Goal: Transaction & Acquisition: Purchase product/service

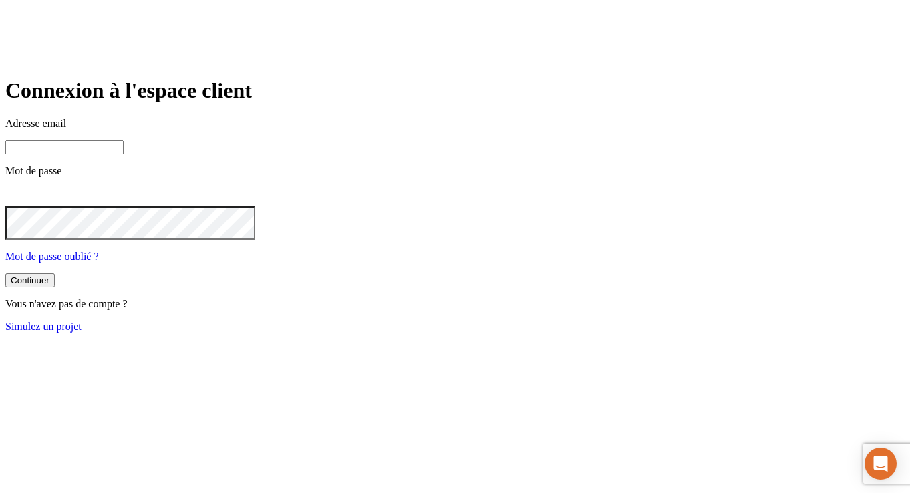
click at [124, 154] on input at bounding box center [64, 147] width 118 height 14
paste input "[PERSON_NAME][DOMAIN_NAME][EMAIL_ADDRESS][DOMAIN_NAME]"
type input "[PERSON_NAME][DOMAIN_NAME][EMAIL_ADDRESS][DOMAIN_NAME]"
click at [5, 275] on button "Continuer" at bounding box center [29, 282] width 49 height 14
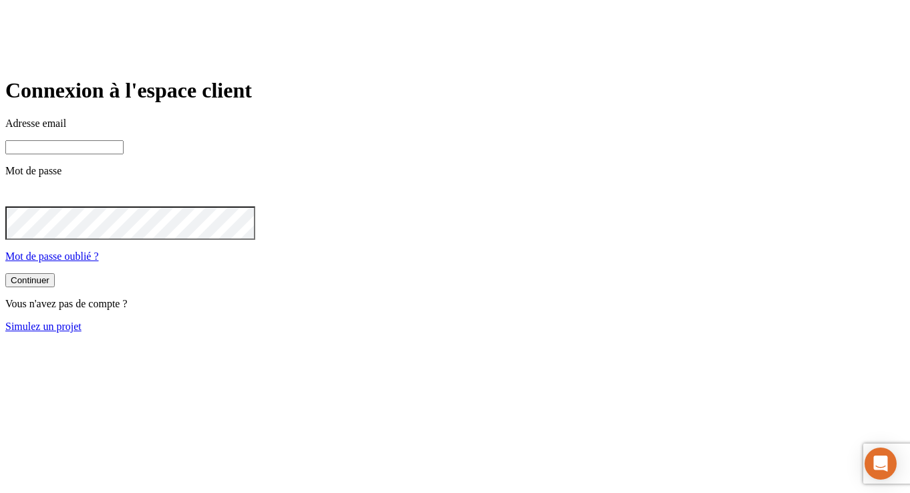
click at [124, 154] on input at bounding box center [64, 147] width 118 height 14
paste input "[PERSON_NAME][DOMAIN_NAME][EMAIL_ADDRESS][DOMAIN_NAME]"
click at [124, 154] on input "[PERSON_NAME][DOMAIN_NAME][EMAIL_ADDRESS][DOMAIN_NAME]" at bounding box center [64, 147] width 118 height 14
type input "[PERSON_NAME][DOMAIN_NAME][EMAIL_ADDRESS][DOMAIN_NAME]"
click at [5, 275] on button "Continuer" at bounding box center [29, 282] width 49 height 14
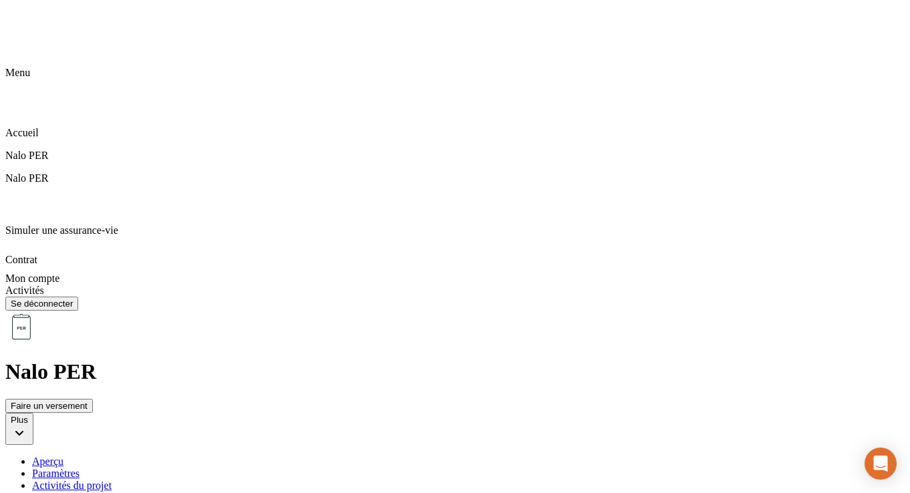
click at [538, 492] on div "Allocation" at bounding box center [468, 498] width 873 height 12
click at [418, 480] on div "Activités du projet" at bounding box center [468, 486] width 873 height 12
click at [344, 468] on div "Paramètres" at bounding box center [468, 474] width 873 height 12
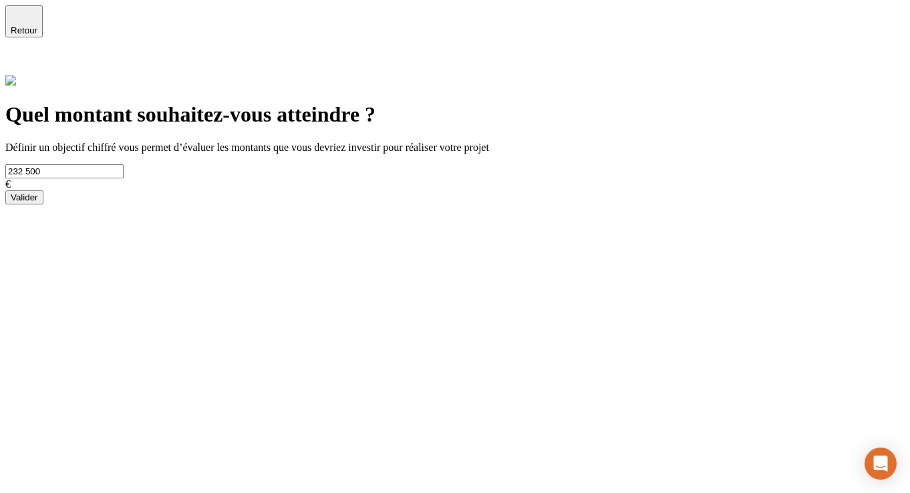
click at [35, 20] on div "Retour" at bounding box center [24, 21] width 27 height 28
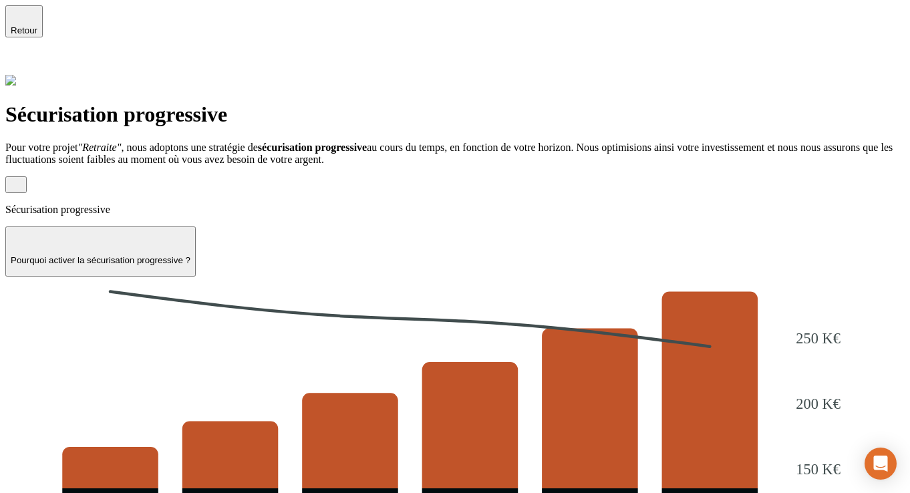
click at [190, 255] on p "Pourquoi activer la sécurisation progressive ?" at bounding box center [101, 260] width 180 height 10
click at [37, 25] on span "Retour" at bounding box center [24, 30] width 27 height 10
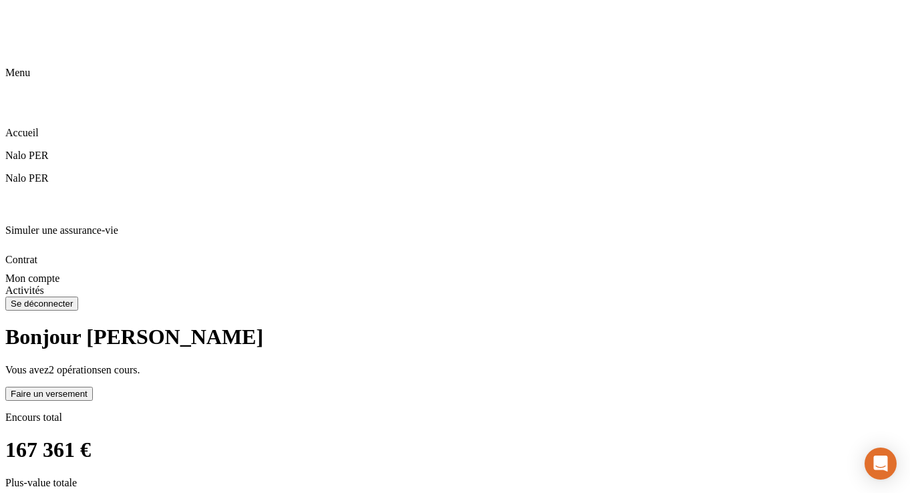
click at [88, 389] on div "Faire un versement" at bounding box center [49, 394] width 77 height 10
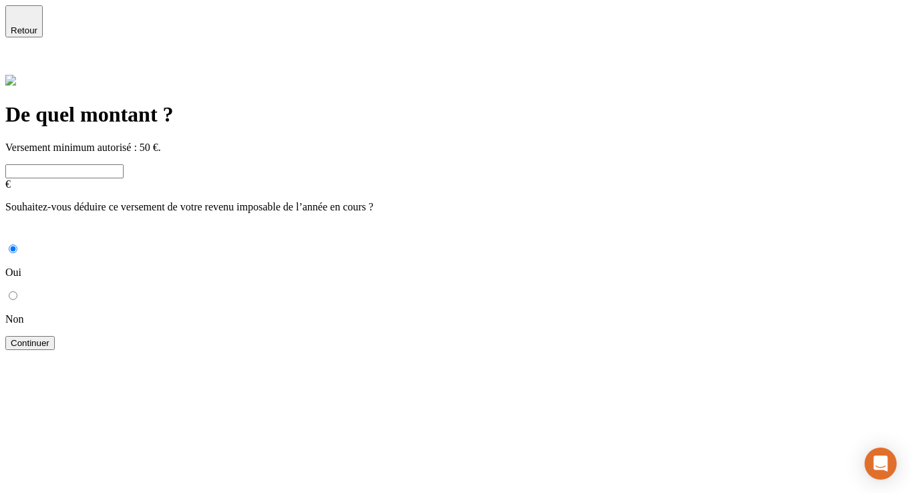
click at [124, 164] on input "text" at bounding box center [64, 171] width 118 height 14
type input "60"
click at [313, 313] on p "Non" at bounding box center [454, 319] width 899 height 12
click at [17, 291] on input "Non" at bounding box center [13, 295] width 9 height 9
radio input "true"
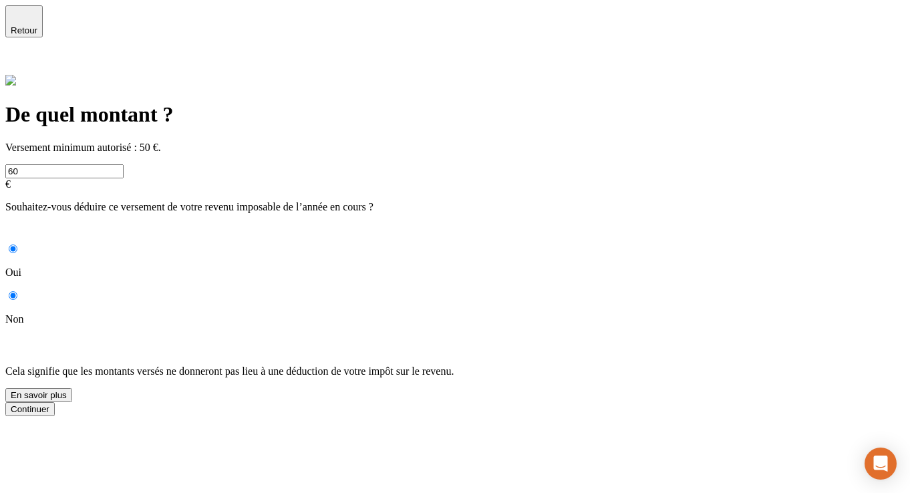
click at [271, 202] on div "Souhaitez-vous déduire ce versement de votre revenu imposable de l’année en cou…" at bounding box center [454, 301] width 899 height 201
click at [271, 267] on p "Oui" at bounding box center [454, 273] width 899 height 12
click at [17, 245] on input "Oui" at bounding box center [13, 249] width 9 height 9
radio input "true"
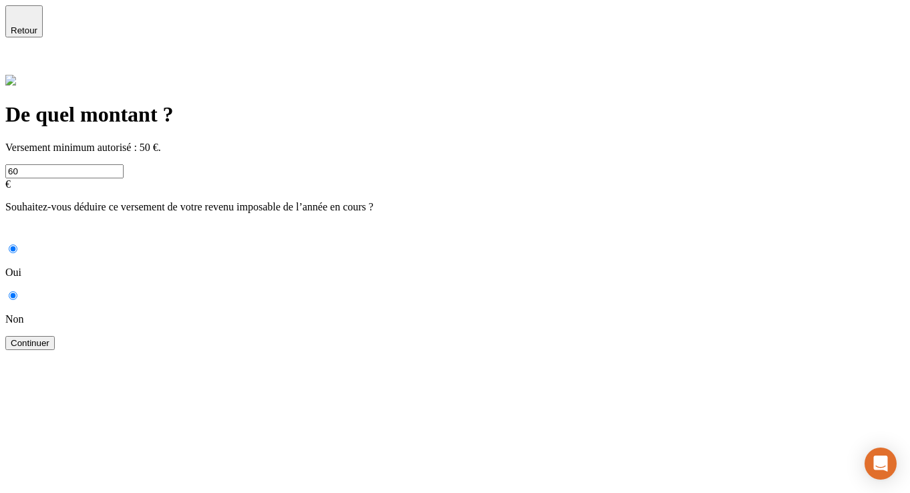
click at [49, 338] on div "Continuer" at bounding box center [30, 343] width 39 height 10
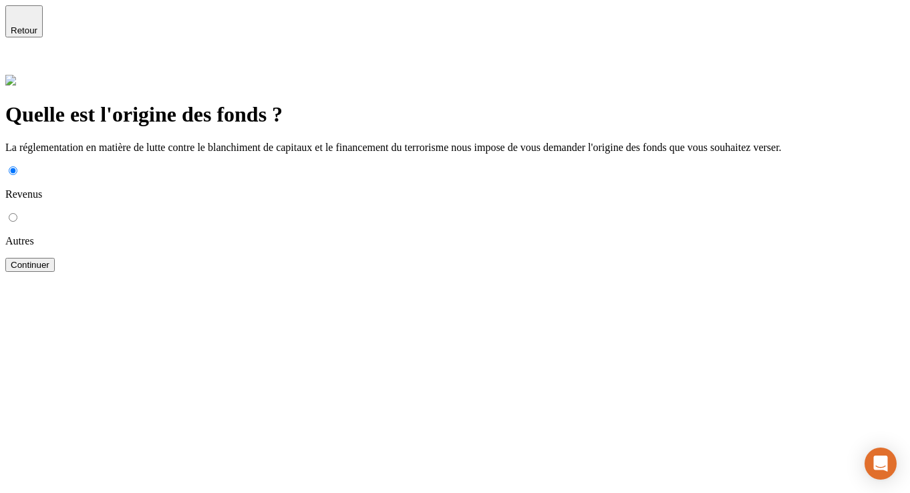
click at [49, 260] on div "Continuer" at bounding box center [30, 265] width 39 height 10
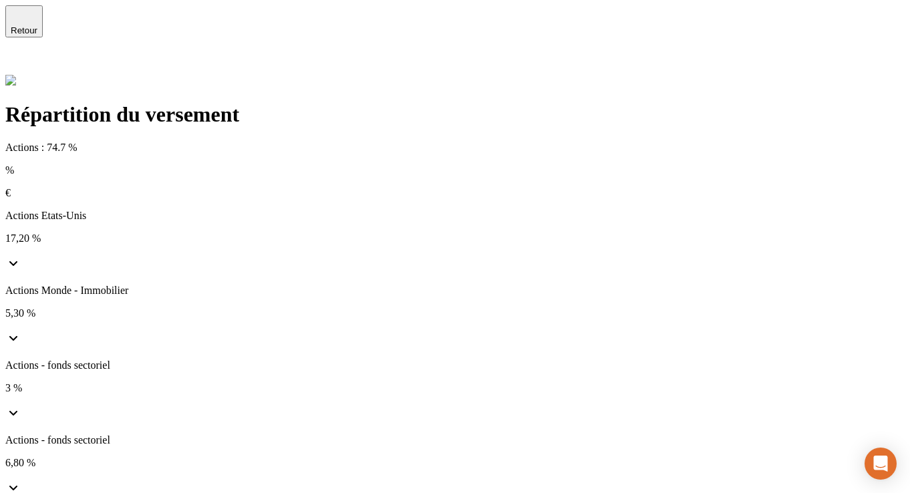
scroll to position [131, 0]
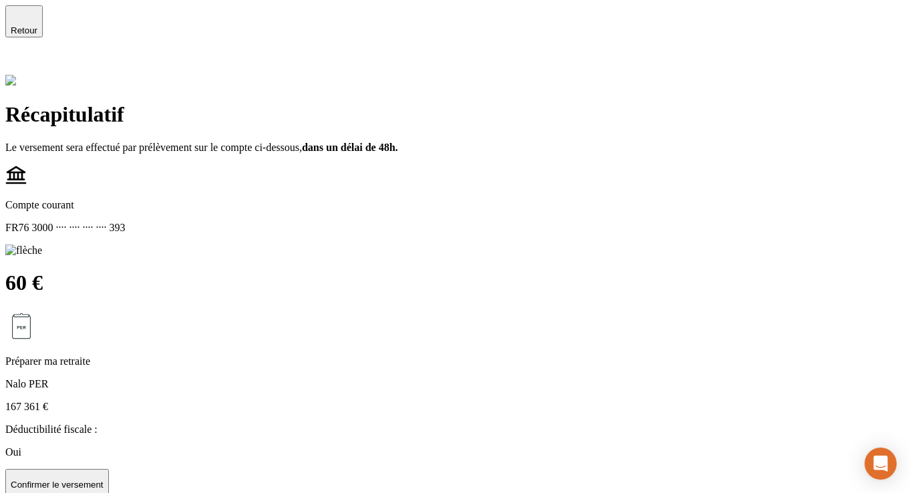
click at [104, 480] on p "Confirmer le versement" at bounding box center [57, 485] width 93 height 10
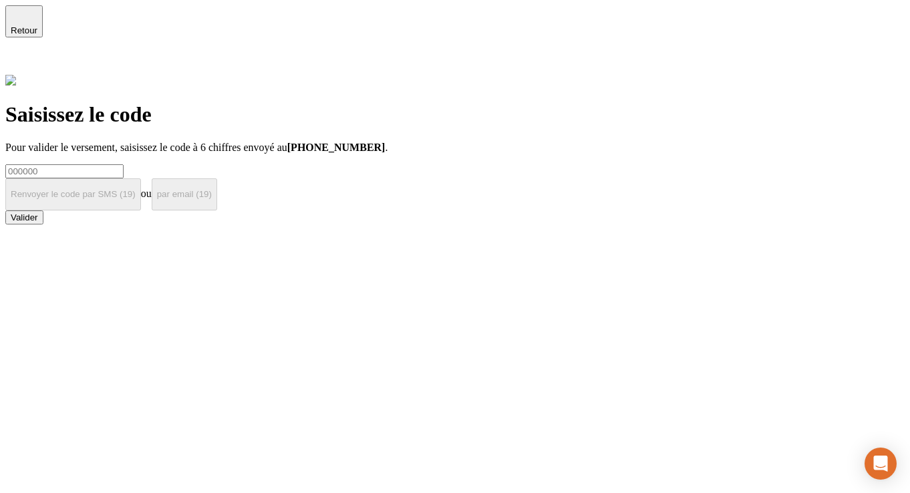
click at [124, 164] on input at bounding box center [64, 171] width 118 height 14
click at [43, 225] on button "Valider" at bounding box center [24, 217] width 38 height 14
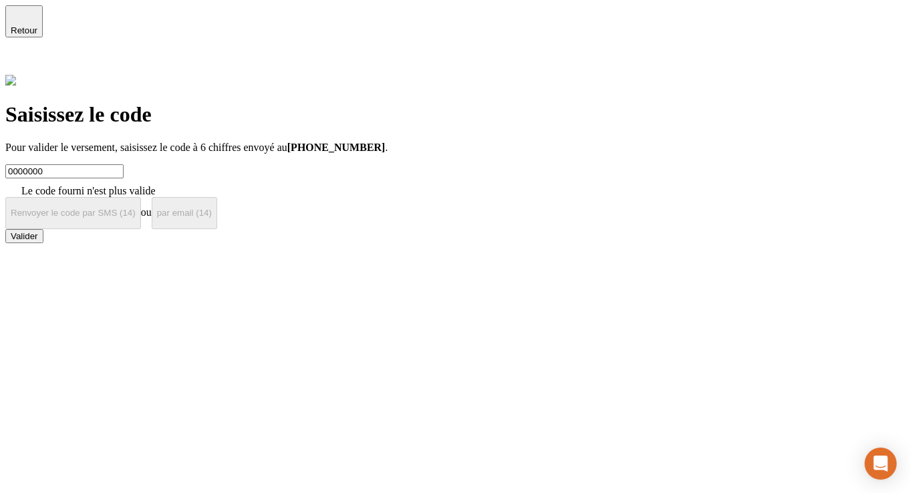
click at [124, 164] on input "0000000" at bounding box center [64, 171] width 118 height 14
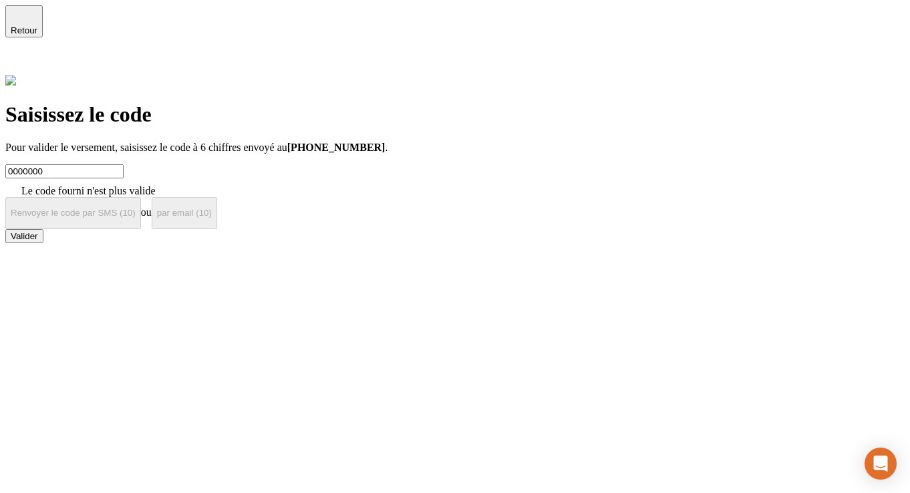
click at [124, 164] on input "0000000" at bounding box center [64, 171] width 118 height 14
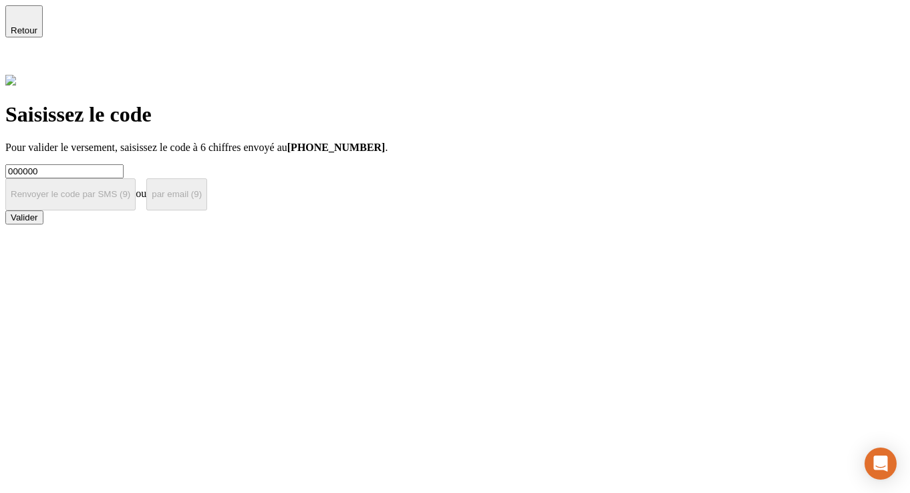
type input "000000"
click at [5, 210] on button "Valider" at bounding box center [24, 217] width 38 height 14
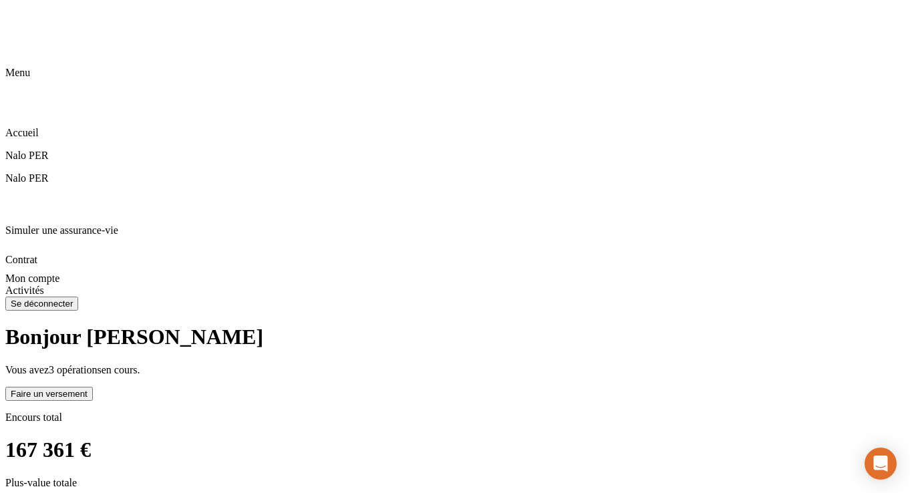
click at [102, 364] on span "3 opérations" at bounding box center [75, 369] width 53 height 11
click at [285, 412] on p "Encours total" at bounding box center [454, 418] width 899 height 12
click at [253, 438] on h1 "167 361 €" at bounding box center [454, 450] width 899 height 25
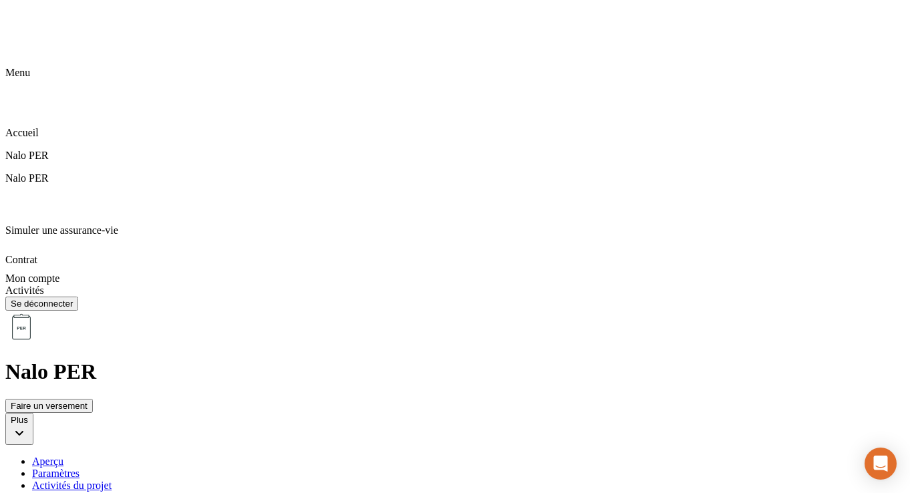
click at [522, 492] on div "Allocation" at bounding box center [468, 498] width 873 height 12
click at [410, 480] on div "Activités du projet" at bounding box center [468, 486] width 873 height 12
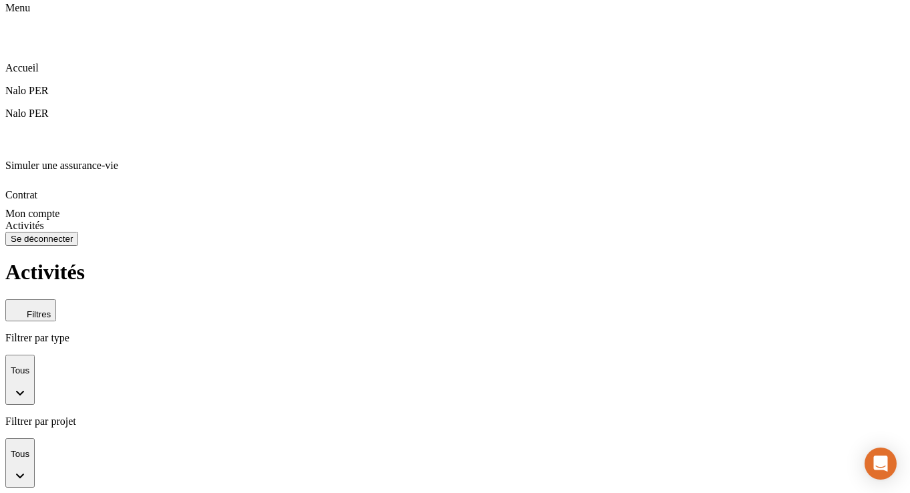
scroll to position [33, 0]
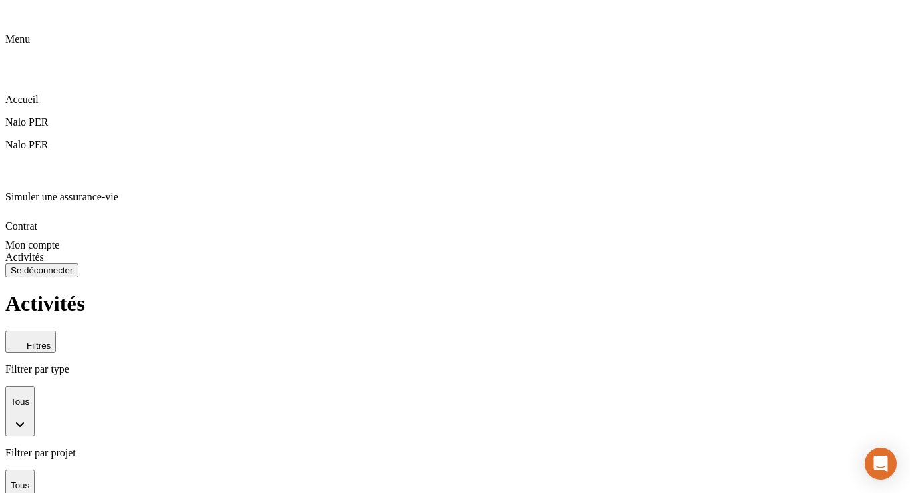
click at [35, 386] on button "Tous" at bounding box center [19, 411] width 29 height 50
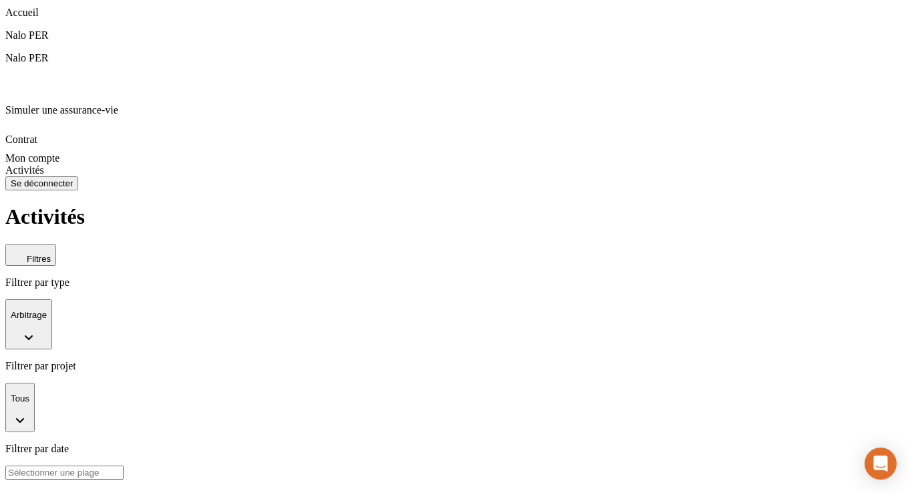
scroll to position [125, 0]
